Goal: Task Accomplishment & Management: Manage account settings

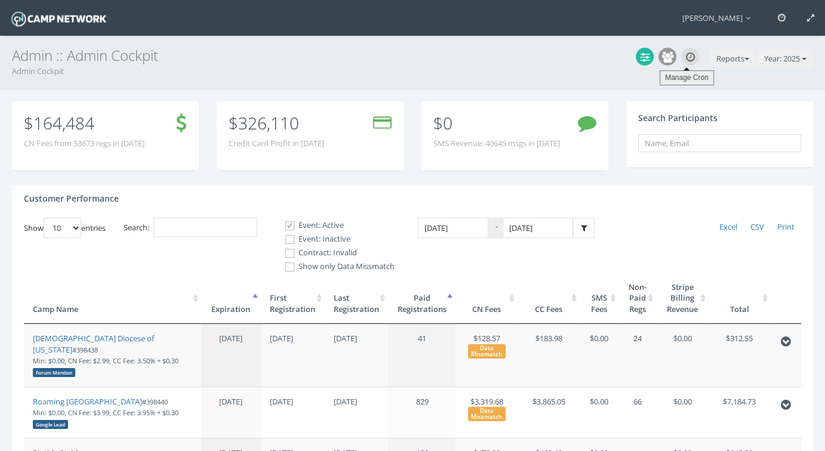
click at [686, 57] on icon at bounding box center [690, 57] width 9 height 11
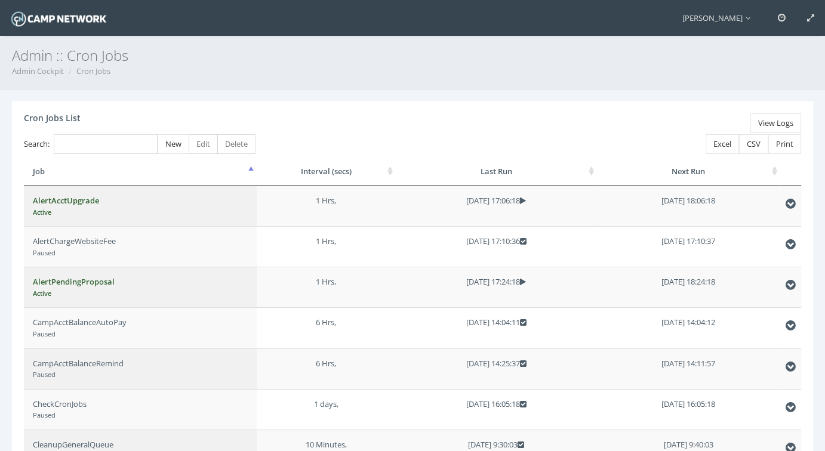
click at [57, 20] on img at bounding box center [59, 18] width 100 height 21
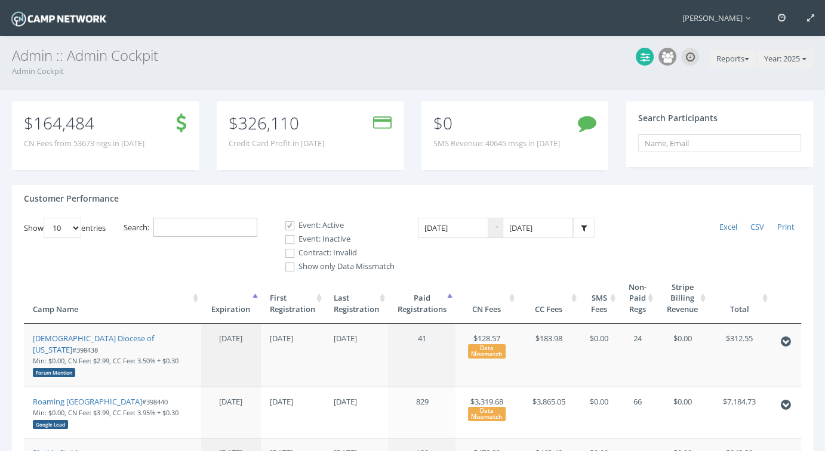
click at [242, 226] on input "Search:" at bounding box center [205, 228] width 104 height 20
paste input "398650"
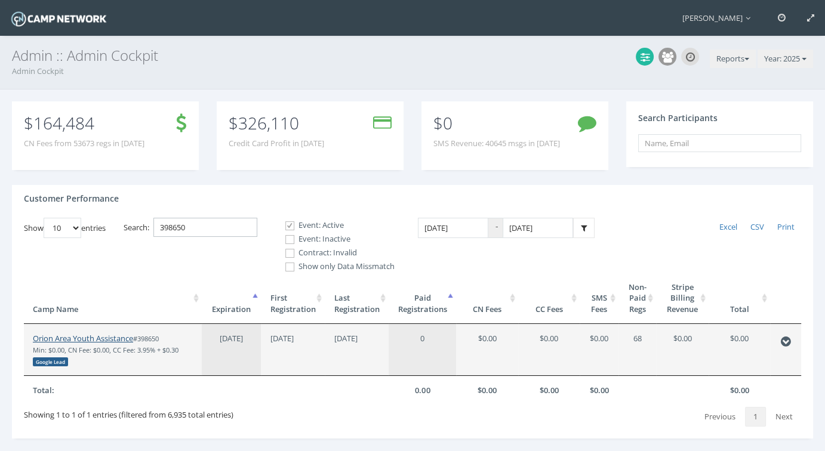
type input "398650"
click at [111, 340] on link "Orion Area Youth Assistance" at bounding box center [83, 338] width 100 height 11
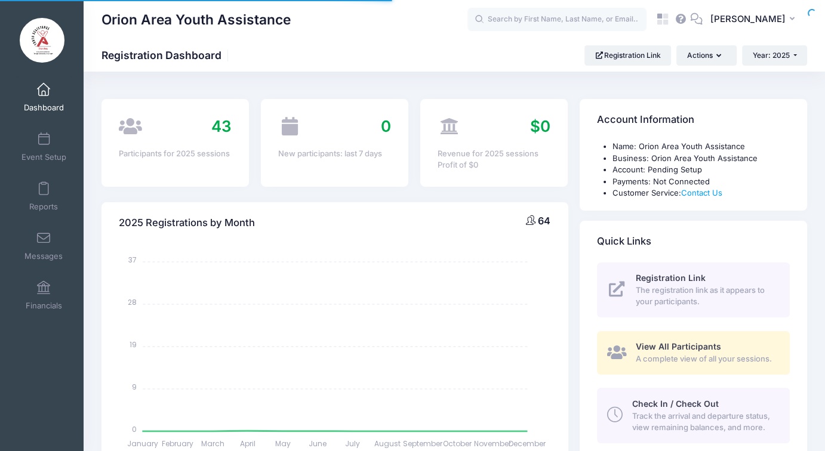
select select
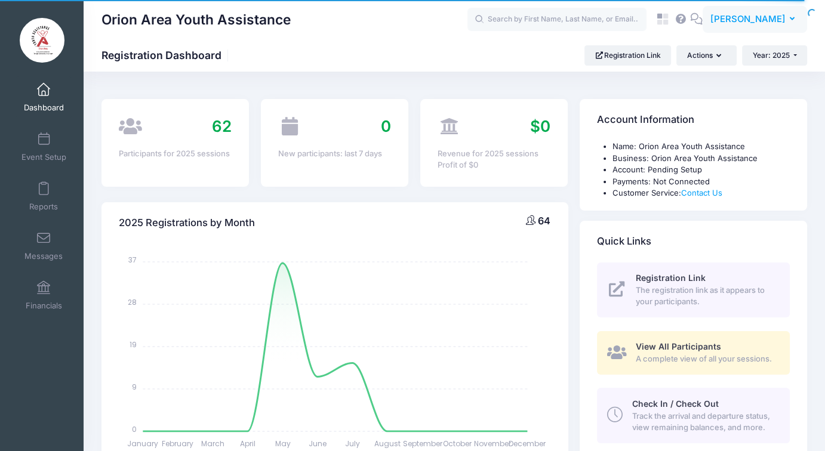
click at [759, 14] on span "[PERSON_NAME]" at bounding box center [747, 19] width 75 height 13
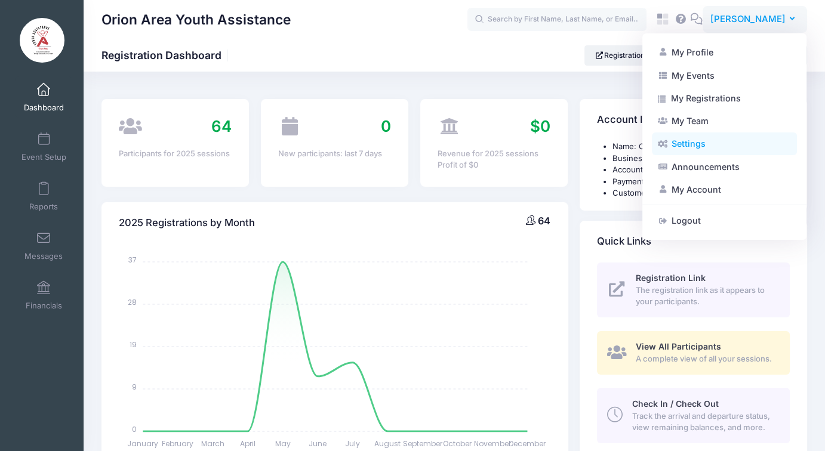
click at [692, 148] on link "Settings" at bounding box center [724, 143] width 145 height 23
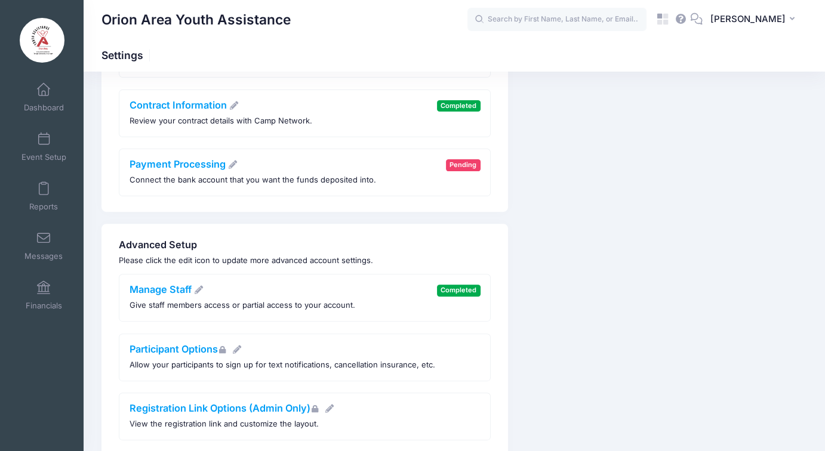
scroll to position [464, 0]
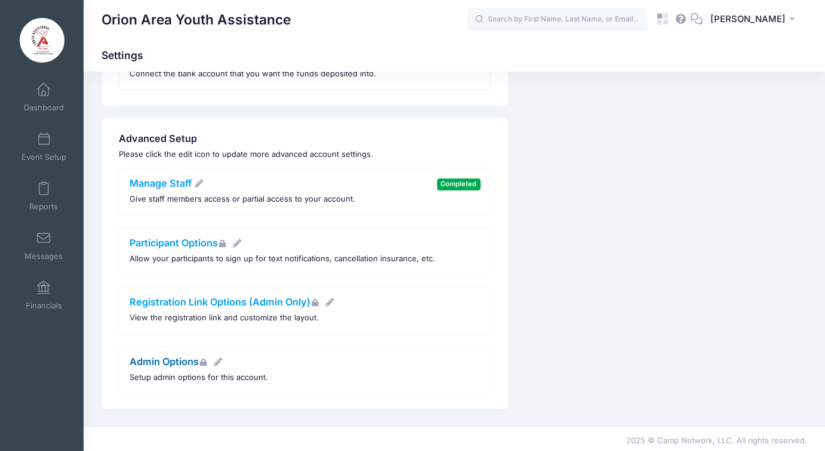
click at [180, 359] on link "Admin Options" at bounding box center [177, 362] width 94 height 12
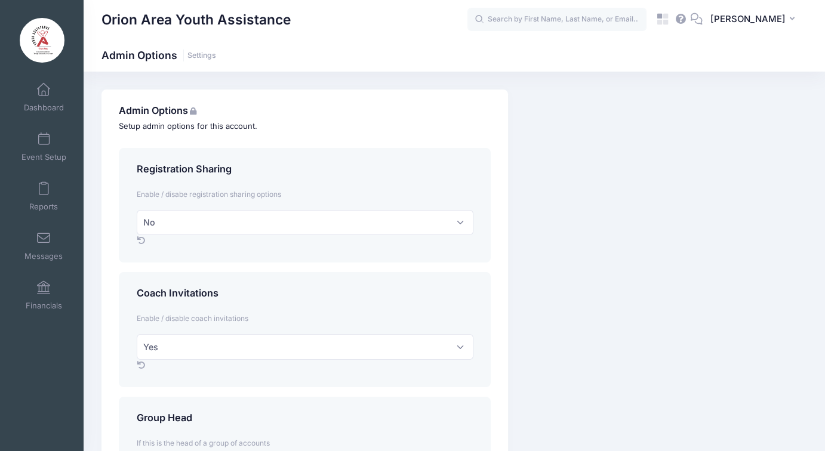
click at [202, 61] on h1 "Admin Options Settings" at bounding box center [158, 55] width 115 height 13
click at [202, 58] on link "Settings" at bounding box center [201, 55] width 29 height 9
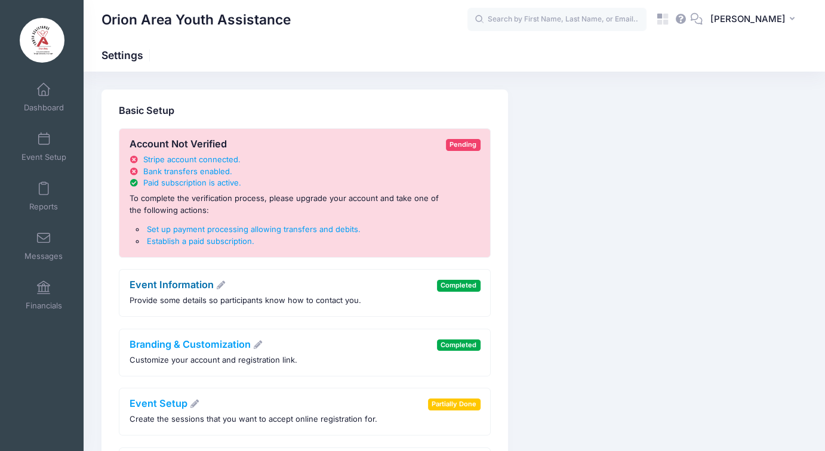
click at [175, 290] on link "Event Information" at bounding box center [178, 285] width 97 height 12
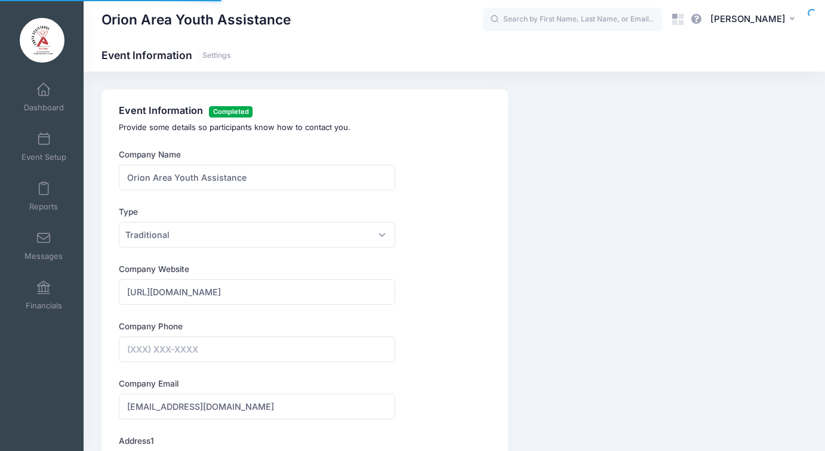
type input "[PHONE_NUMBER]"
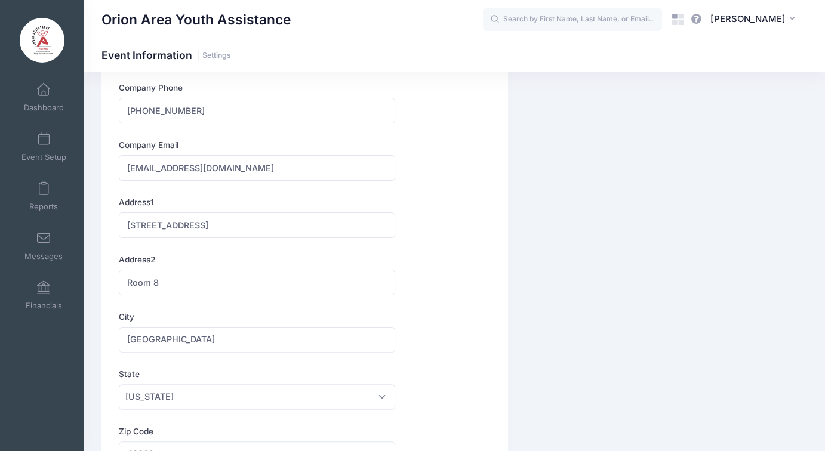
scroll to position [60, 0]
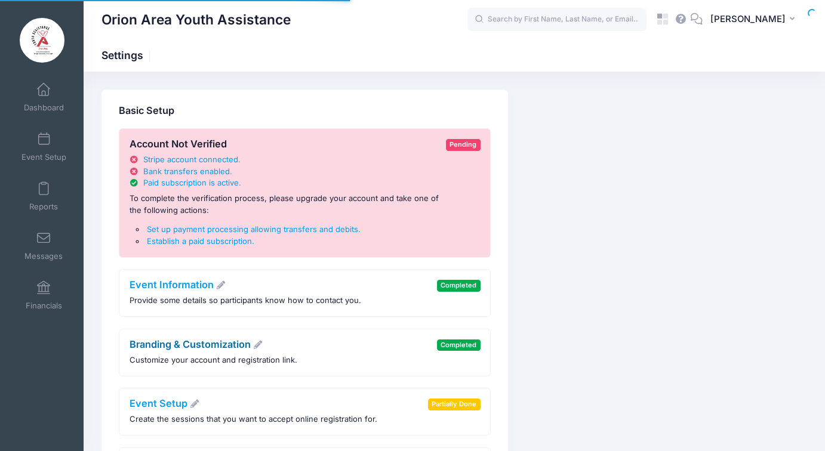
click at [184, 346] on link "Branding & Customization" at bounding box center [197, 344] width 134 height 12
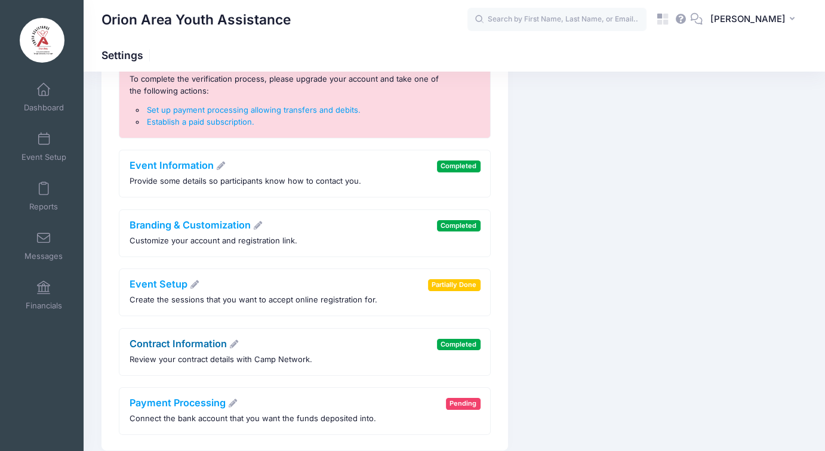
click at [180, 338] on link "Contract Information" at bounding box center [185, 344] width 110 height 12
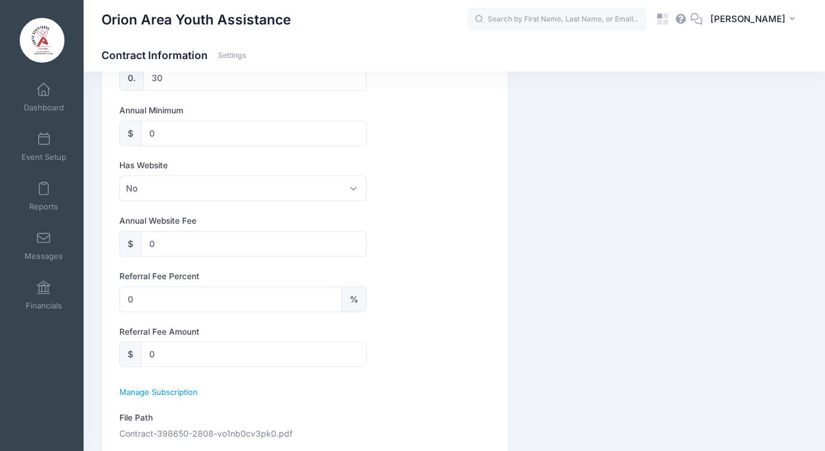
scroll to position [736, 0]
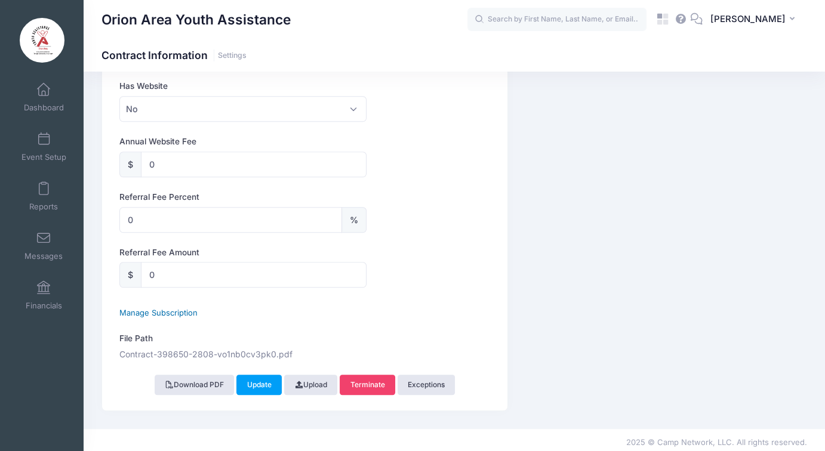
click at [189, 310] on span "Manage Subscription" at bounding box center [158, 313] width 78 height 10
